Goal: Communication & Community: Participate in discussion

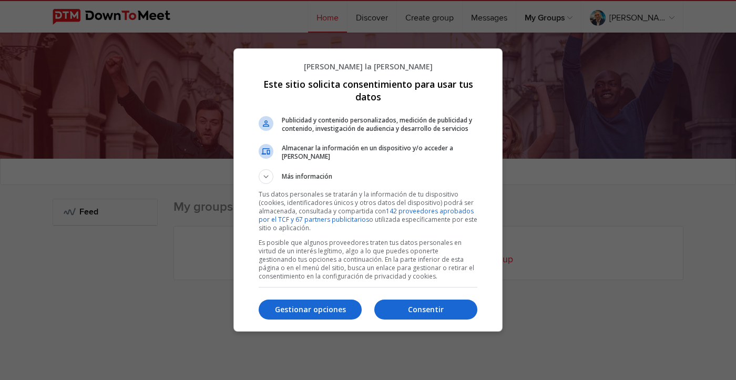
click at [613, 19] on div at bounding box center [368, 190] width 736 height 380
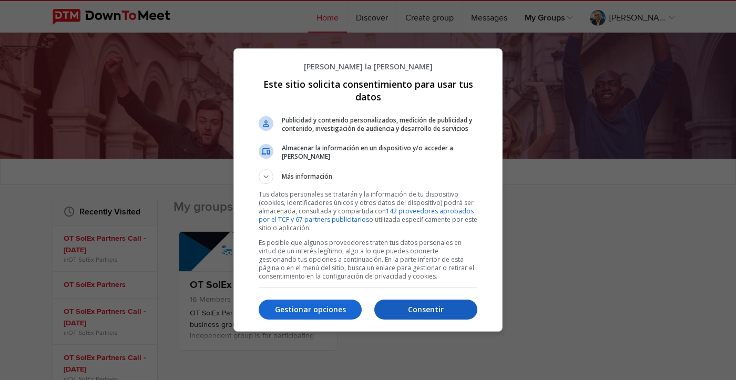
click at [396, 300] on button "Consentir" at bounding box center [425, 310] width 103 height 20
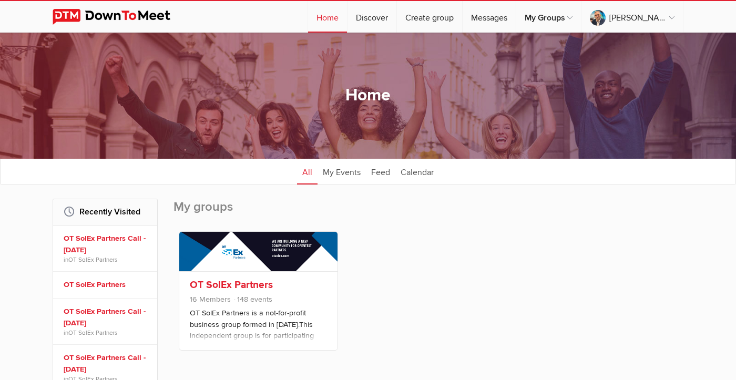
click at [261, 266] on link at bounding box center [258, 251] width 158 height 39
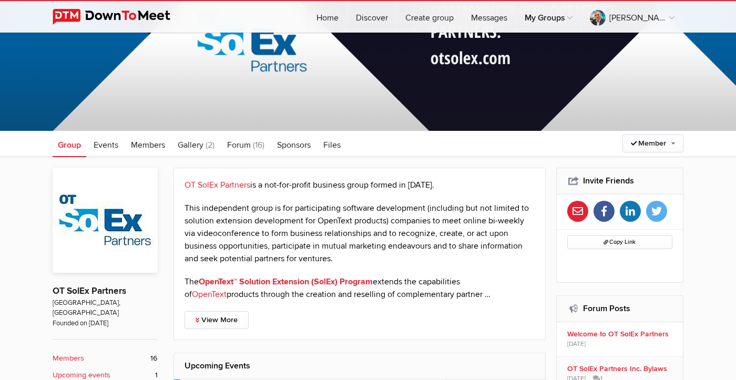
scroll to position [91, 0]
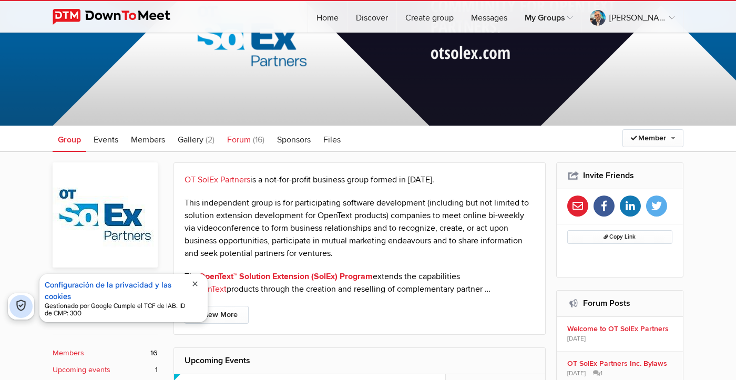
click at [252, 139] on link "Forum (16)" at bounding box center [246, 139] width 48 height 26
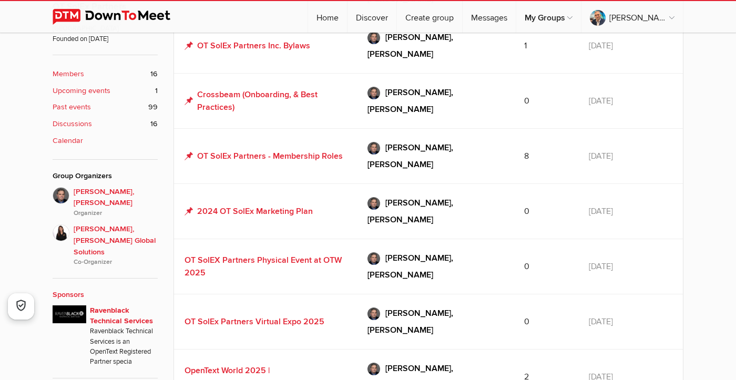
scroll to position [377, 0]
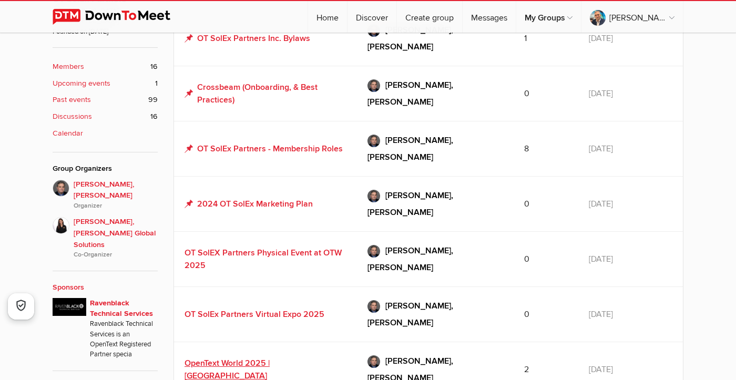
click at [270, 358] on link "OpenText World 2025 | [GEOGRAPHIC_DATA]" at bounding box center [227, 369] width 85 height 23
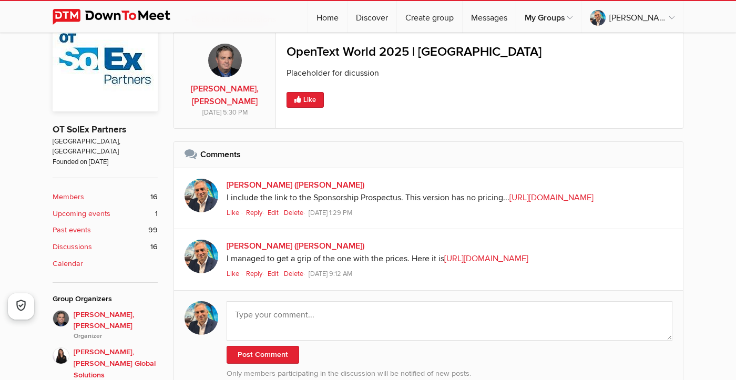
scroll to position [203, 0]
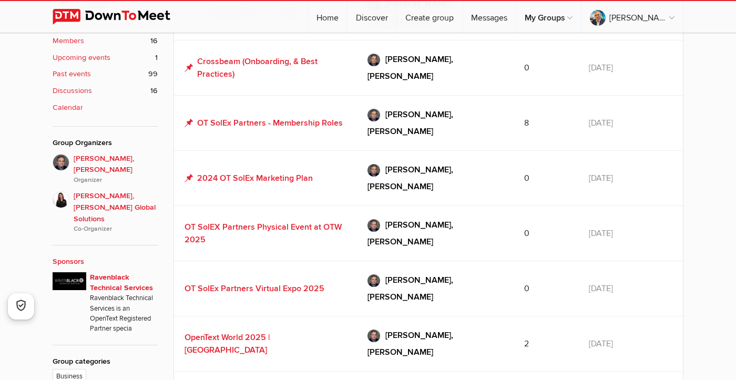
scroll to position [399, 0]
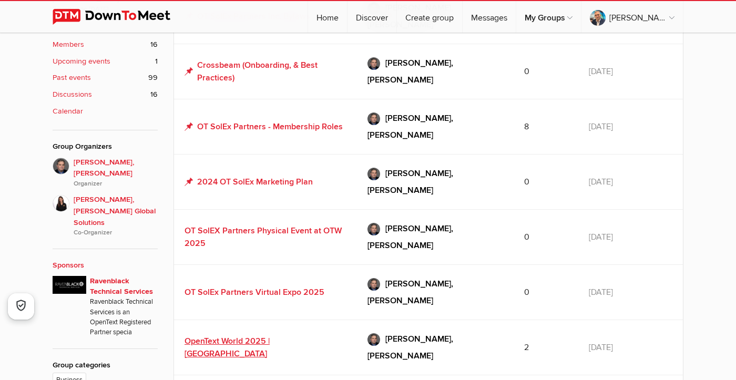
click at [270, 336] on link "OpenText World 2025 | [GEOGRAPHIC_DATA]" at bounding box center [227, 347] width 85 height 23
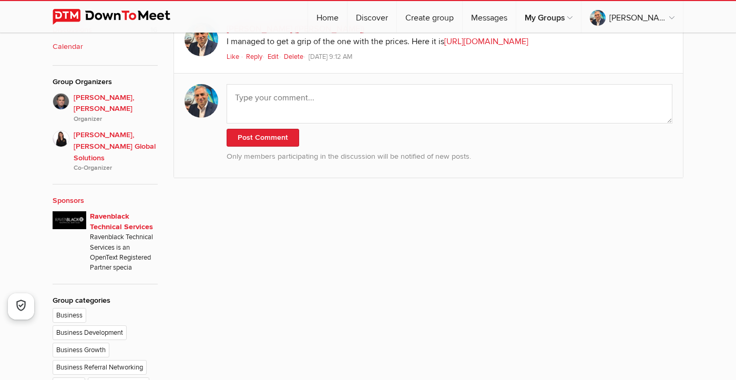
scroll to position [473, 0]
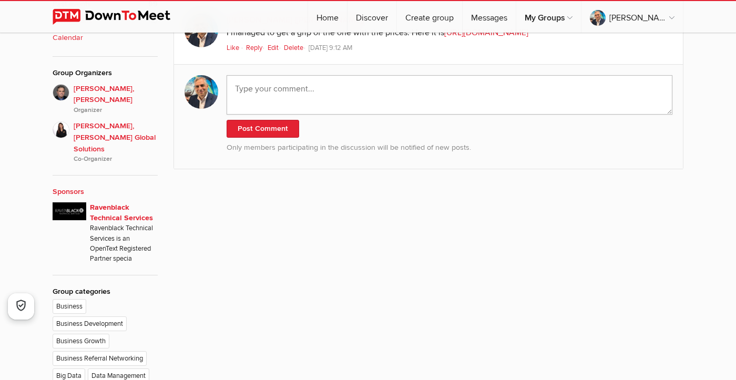
click at [328, 115] on textarea at bounding box center [450, 94] width 446 height 39
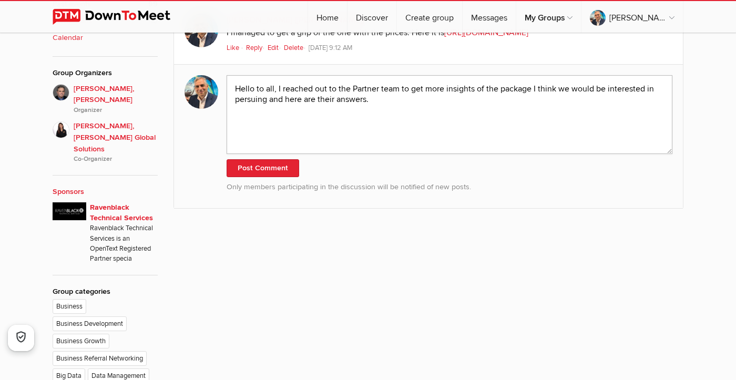
paste textarea "Lorem ip dol, S ame consectetu ad elitsed doei tempo inci ut lab etdoloremag al…"
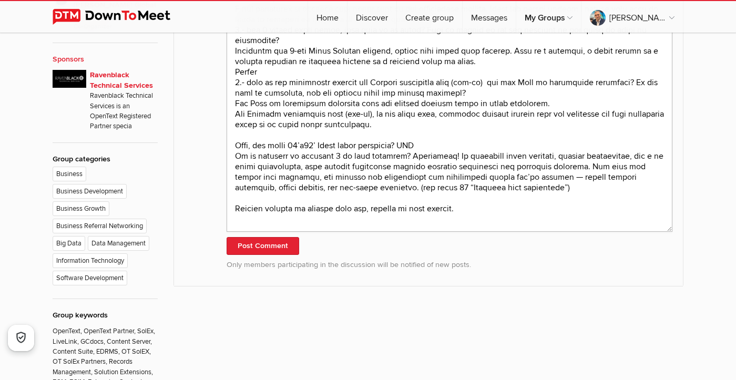
scroll to position [608, 0]
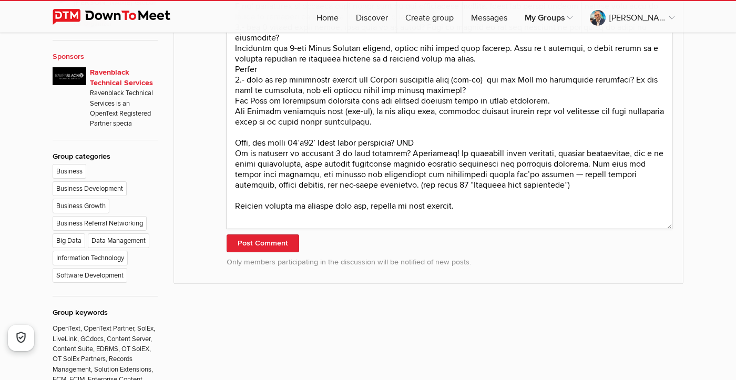
click at [351, 229] on textarea at bounding box center [450, 84] width 446 height 289
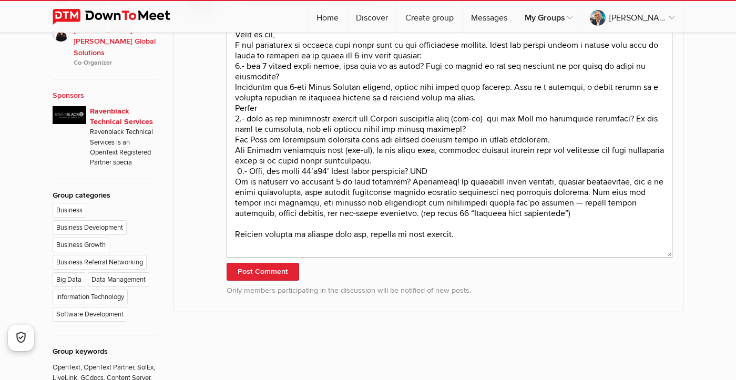
scroll to position [567, 0]
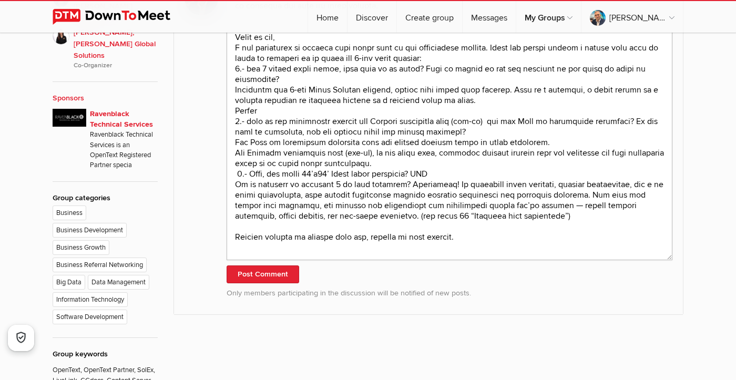
click at [367, 116] on textarea at bounding box center [450, 121] width 446 height 279
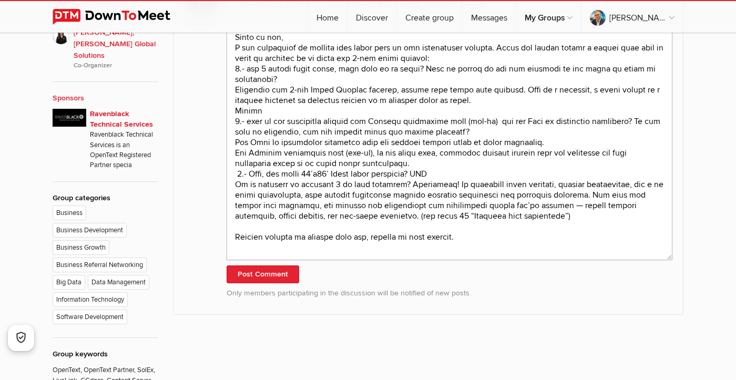
click at [510, 209] on textarea at bounding box center [450, 121] width 446 height 279
drag, startPoint x: 267, startPoint y: 221, endPoint x: 233, endPoint y: 221, distance: 33.6
click at [233, 221] on textarea at bounding box center [450, 121] width 446 height 279
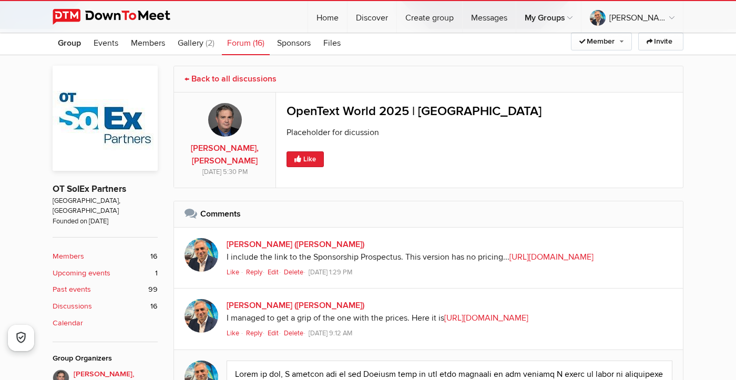
scroll to position [567, 0]
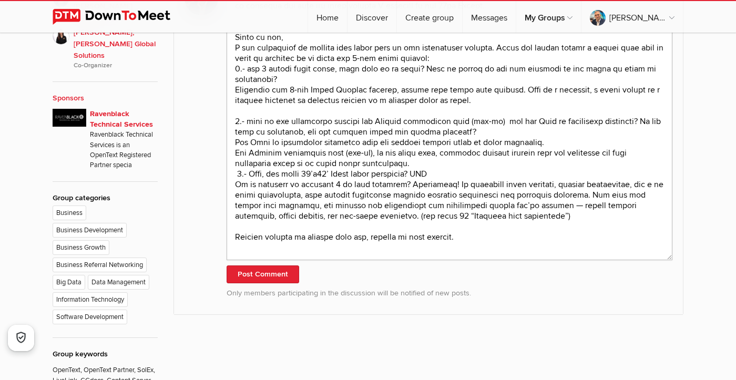
click at [501, 220] on textarea at bounding box center [450, 121] width 446 height 279
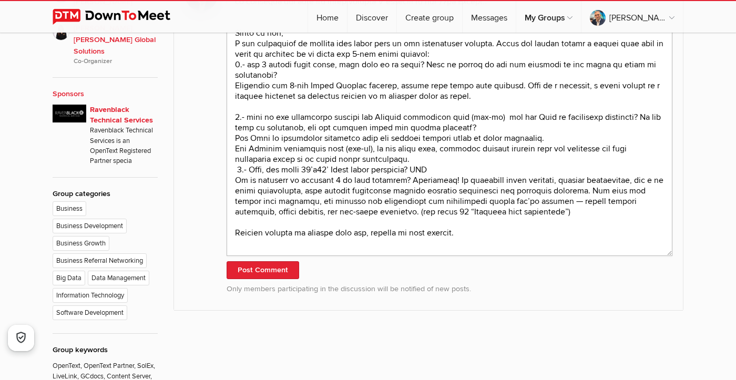
scroll to position [555, 0]
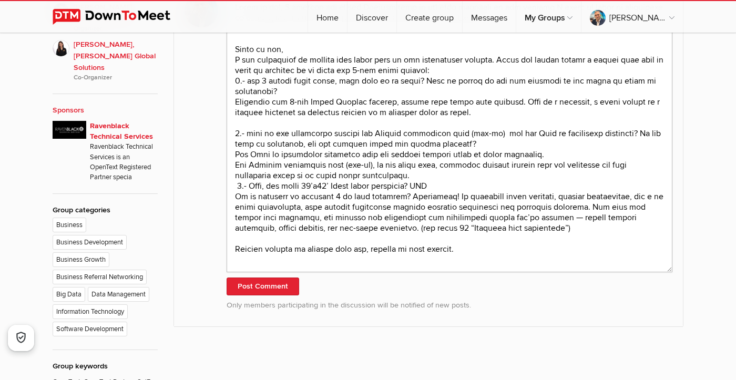
click at [381, 272] on textarea at bounding box center [450, 133] width 446 height 279
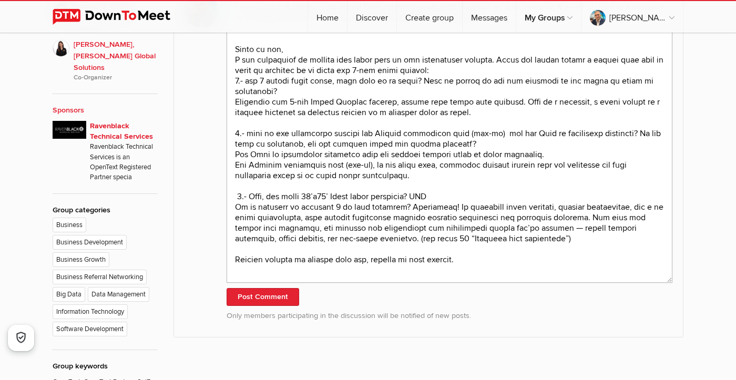
click at [431, 283] on textarea at bounding box center [450, 138] width 446 height 289
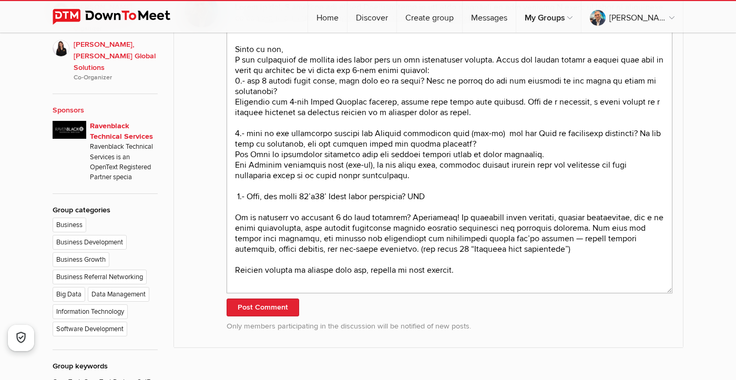
click at [238, 293] on textarea at bounding box center [450, 144] width 446 height 300
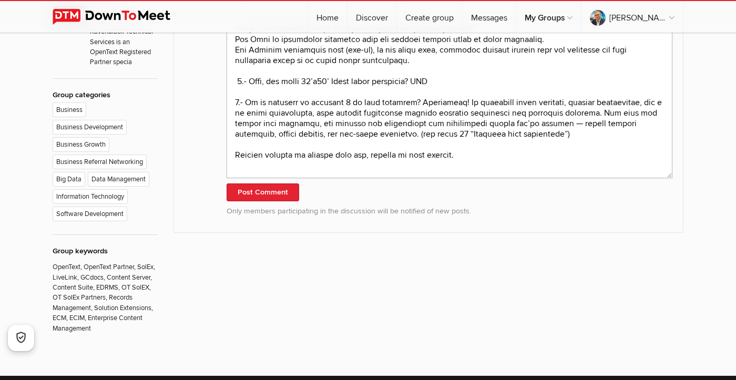
scroll to position [671, 0]
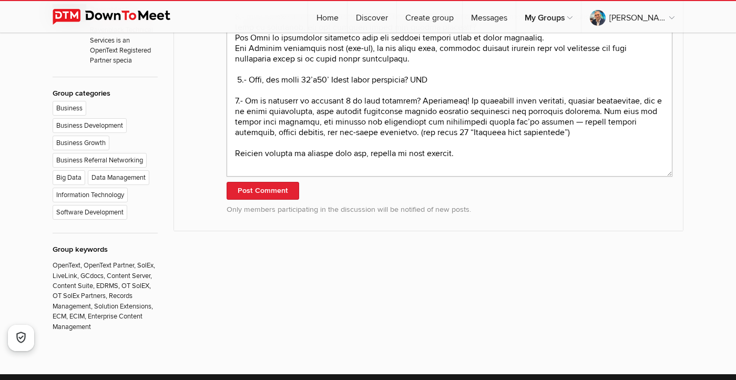
drag, startPoint x: 483, startPoint y: 266, endPoint x: 231, endPoint y: 263, distance: 251.8
click at [230, 177] on textarea at bounding box center [450, 27] width 446 height 300
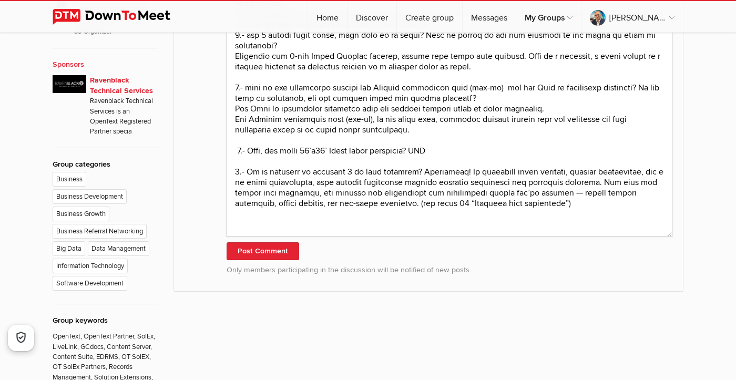
scroll to position [605, 0]
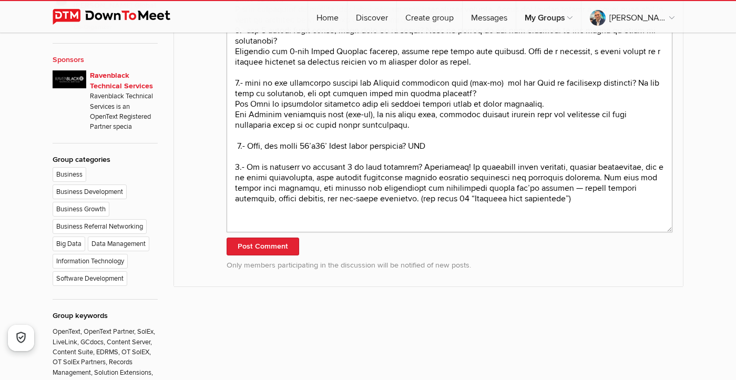
click at [495, 75] on textarea at bounding box center [450, 87] width 446 height 289
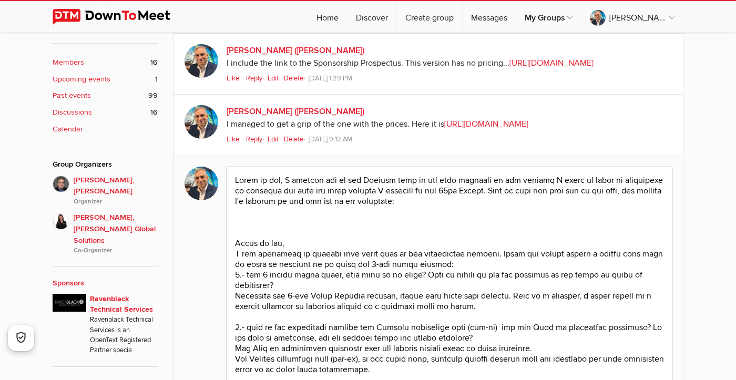
scroll to position [391, 0]
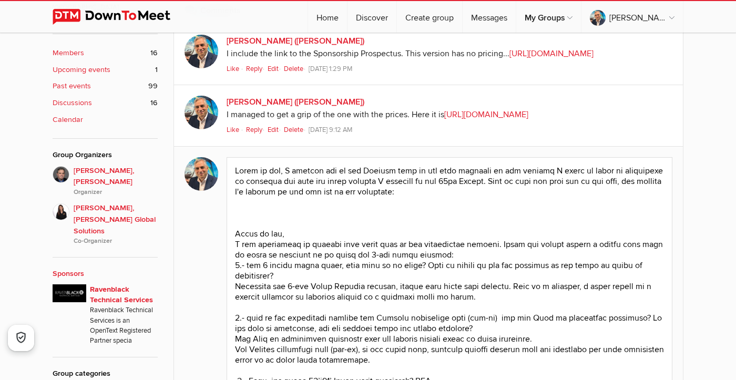
click at [505, 120] on link "[URL][DOMAIN_NAME]" at bounding box center [486, 114] width 84 height 11
click at [314, 320] on textarea at bounding box center [450, 312] width 446 height 310
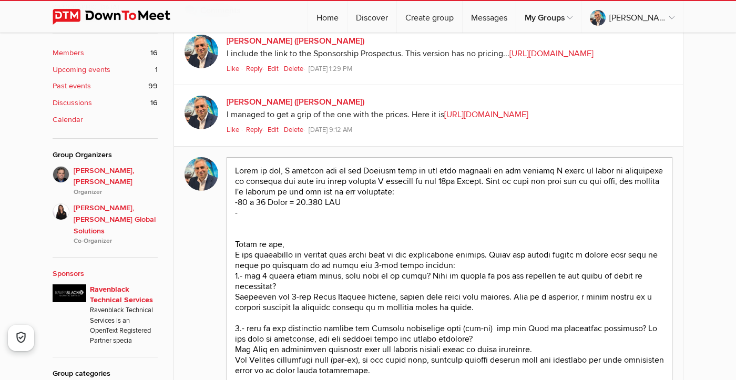
click at [374, 311] on textarea at bounding box center [450, 317] width 446 height 321
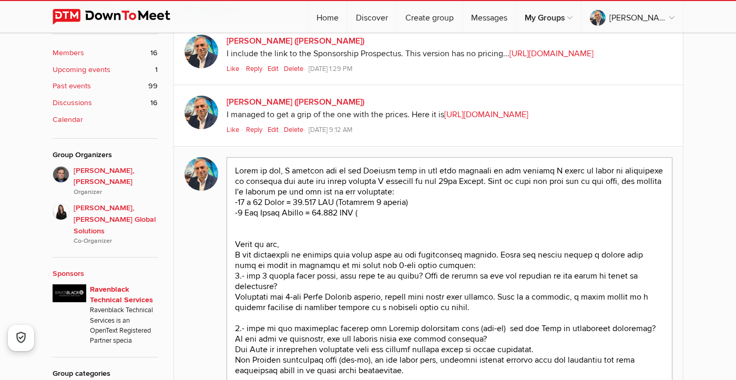
drag, startPoint x: 421, startPoint y: 312, endPoint x: 347, endPoint y: 313, distance: 73.6
click at [347, 313] on textarea at bounding box center [450, 317] width 446 height 321
click at [378, 325] on textarea at bounding box center [450, 317] width 446 height 321
paste textarea "Includes 6 passes)"
click at [434, 323] on textarea at bounding box center [450, 317] width 446 height 321
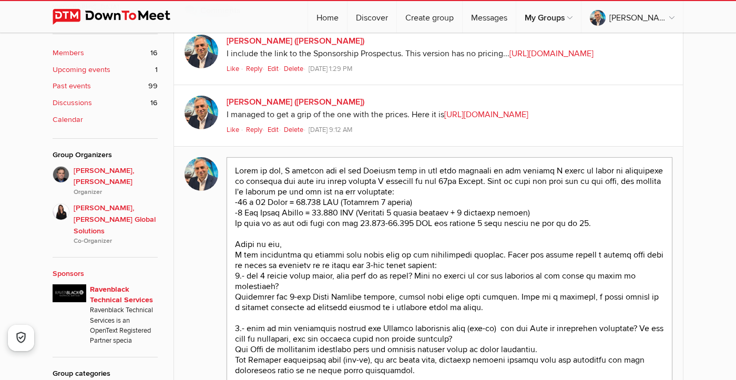
drag, startPoint x: 363, startPoint y: 333, endPoint x: 355, endPoint y: 334, distance: 7.9
click at [355, 334] on textarea at bounding box center [450, 317] width 446 height 321
click at [591, 332] on textarea at bounding box center [450, 317] width 446 height 321
click at [449, 334] on textarea at bounding box center [450, 317] width 446 height 321
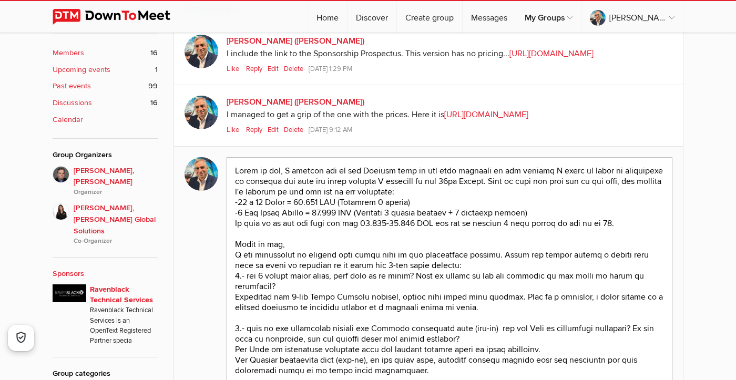
drag, startPoint x: 499, startPoint y: 333, endPoint x: 608, endPoint y: 333, distance: 108.8
click at [608, 333] on textarea at bounding box center [450, 317] width 446 height 321
click at [445, 334] on textarea at bounding box center [450, 317] width 446 height 321
click at [582, 335] on textarea at bounding box center [450, 317] width 446 height 321
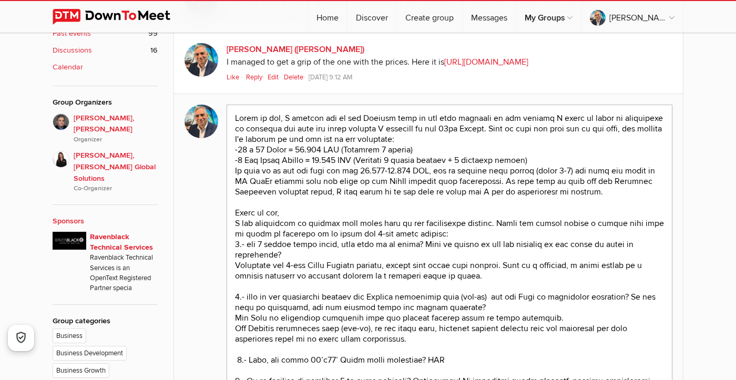
scroll to position [474, 0]
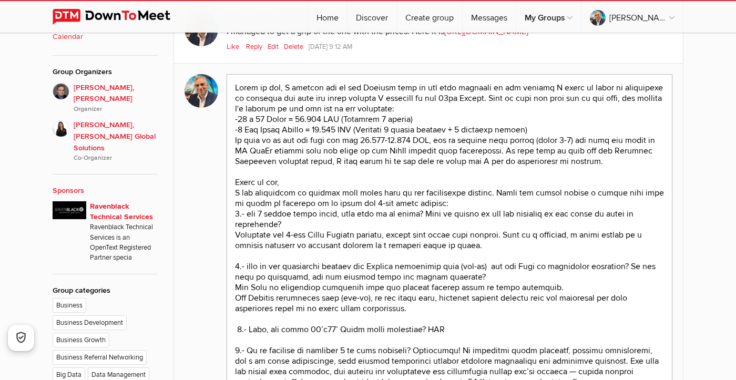
click at [251, 284] on textarea at bounding box center [450, 245] width 446 height 342
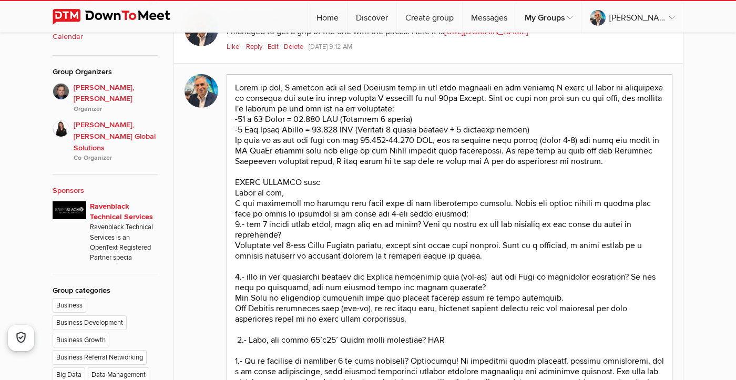
paste textarea "athalie Pelé"
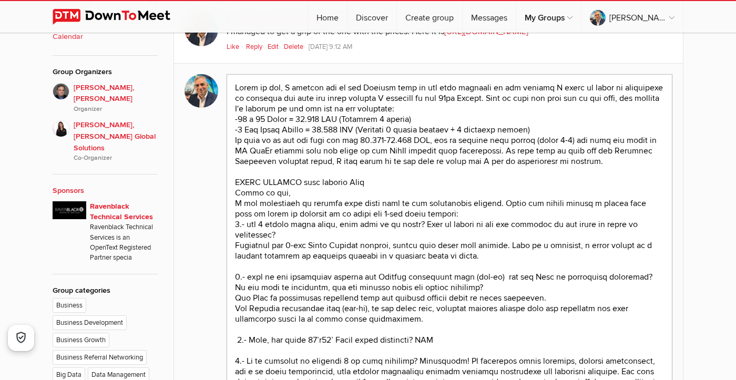
click at [322, 291] on textarea at bounding box center [450, 250] width 446 height 352
click at [386, 288] on textarea at bounding box center [450, 250] width 446 height 352
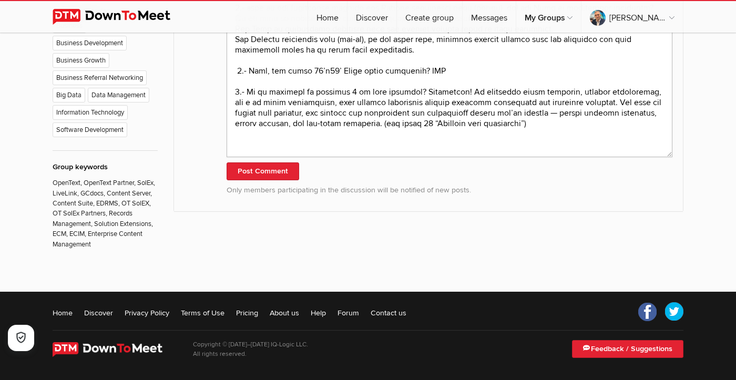
scroll to position [827, 0]
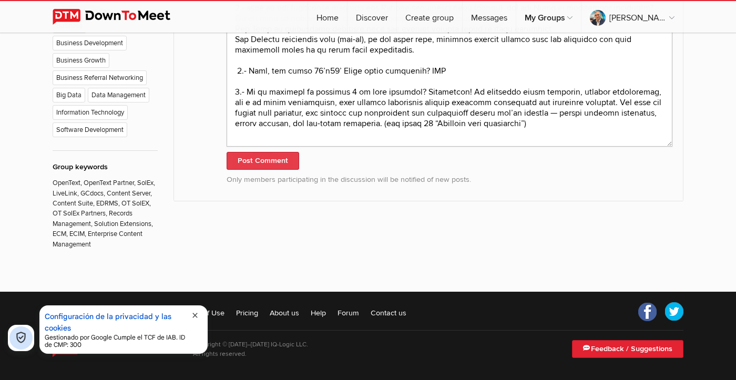
type textarea "Lorem ip dol, S ametcon adi el sed Doeiusm temp in utl etdo magnaali en adm ven…"
click at [250, 170] on button "Post Comment" at bounding box center [263, 161] width 73 height 18
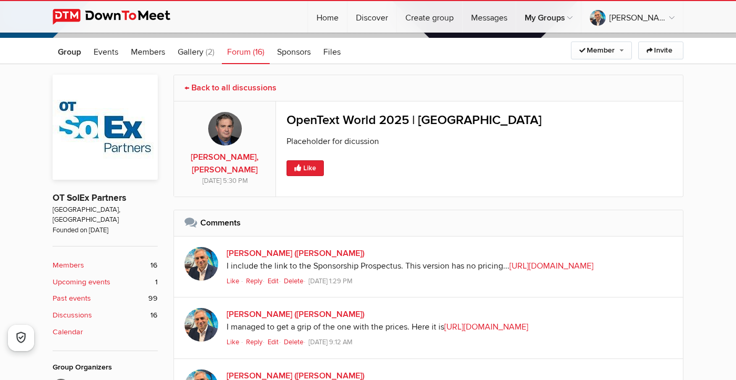
scroll to position [0, 0]
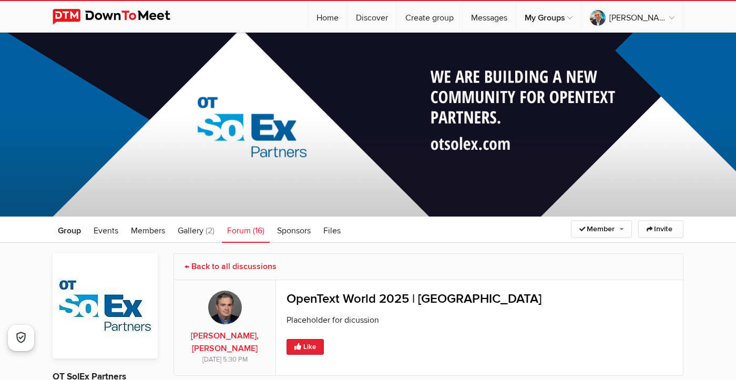
click at [262, 237] on link "Forum (16)" at bounding box center [246, 230] width 48 height 26
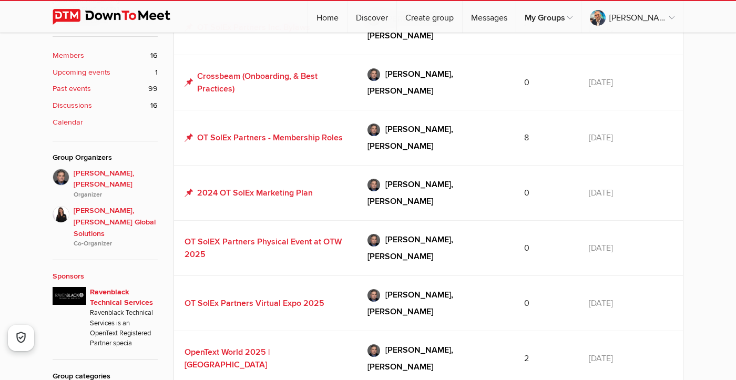
scroll to position [390, 0]
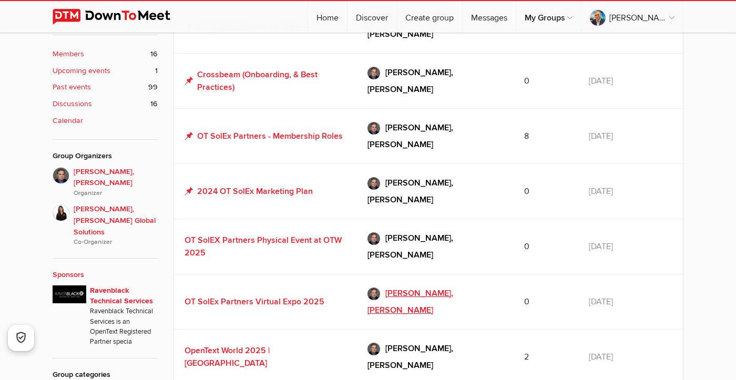
click at [415, 288] on span "[PERSON_NAME], [PERSON_NAME]" at bounding box center [410, 301] width 86 height 27
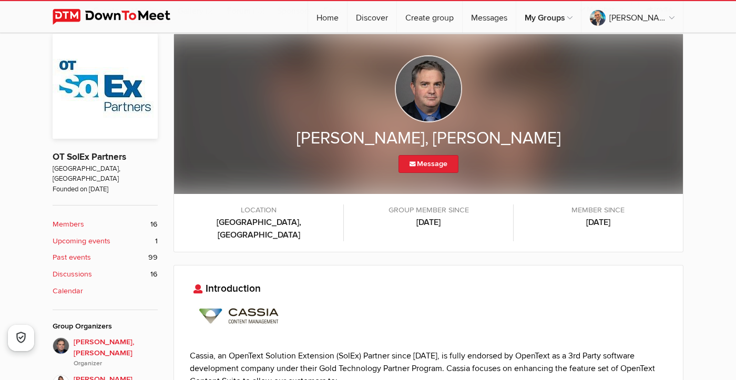
scroll to position [219, 0]
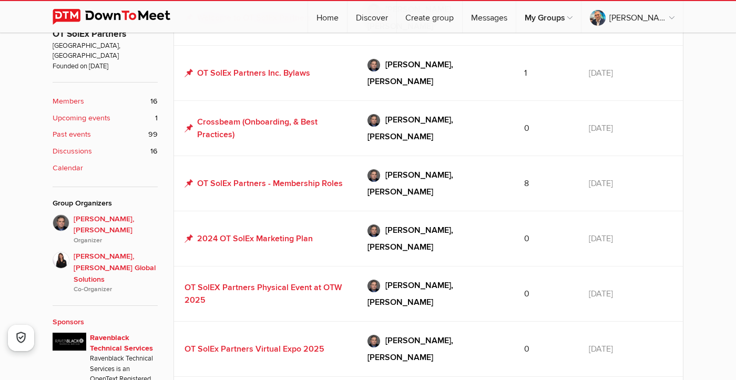
scroll to position [341, 0]
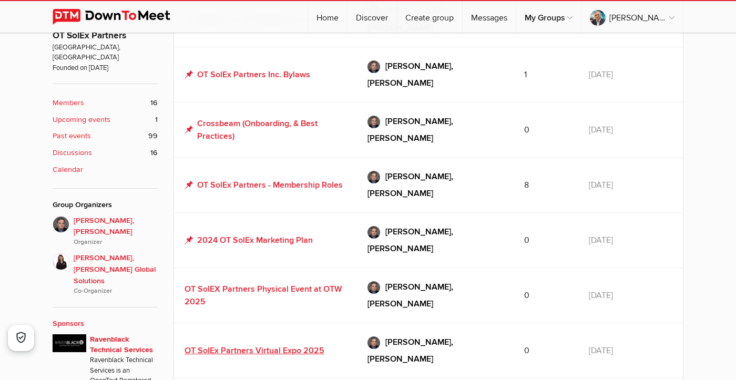
click at [313, 345] on link "OT SolEx Partners Virtual Expo 2025" at bounding box center [255, 350] width 140 height 11
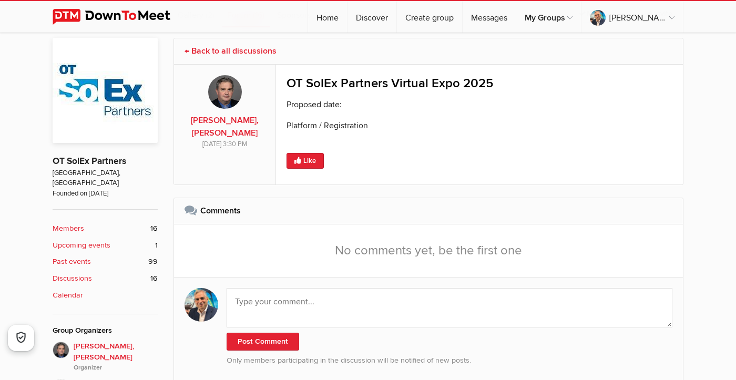
scroll to position [219, 0]
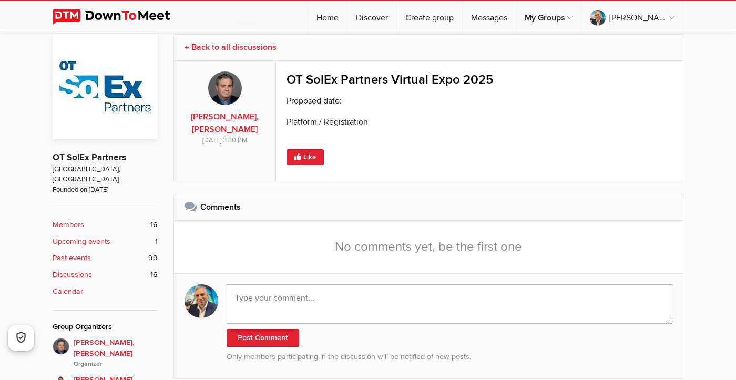
click at [311, 294] on textarea at bounding box center [450, 303] width 446 height 39
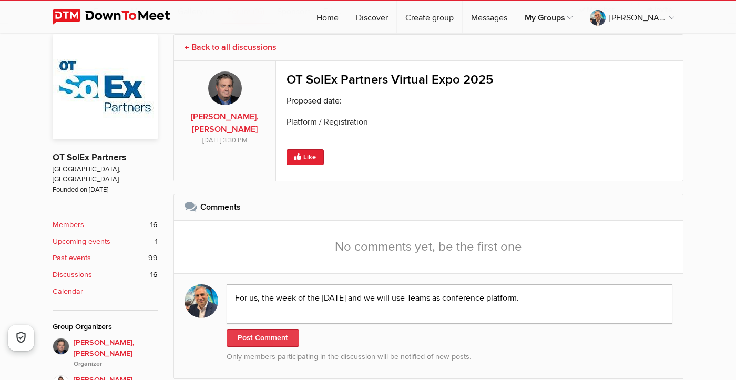
type textarea "For us, the week of the [DATE] and we will use Teams as conference platform."
click at [257, 342] on button "Post Comment" at bounding box center [263, 338] width 73 height 18
